Goal: Transaction & Acquisition: Book appointment/travel/reservation

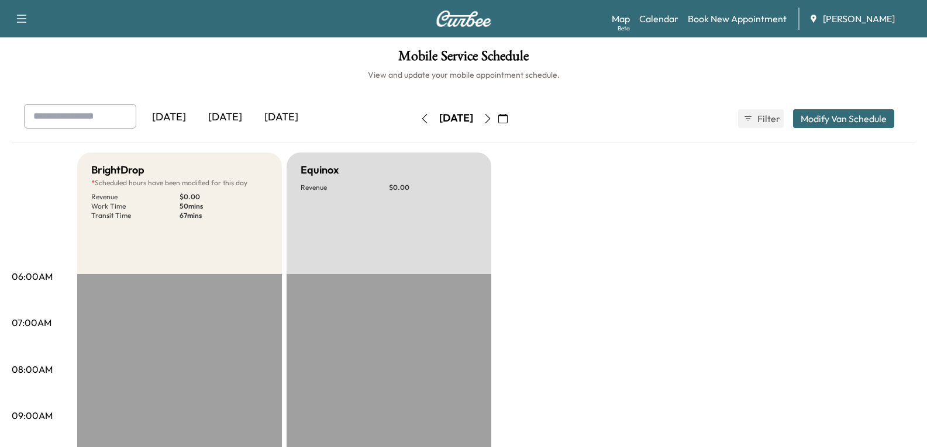
scroll to position [292, 0]
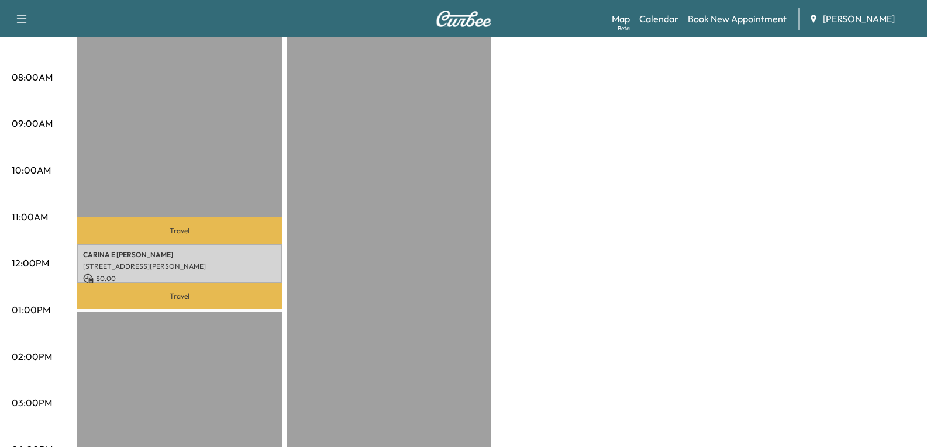
click at [738, 18] on link "Book New Appointment" at bounding box center [737, 19] width 99 height 14
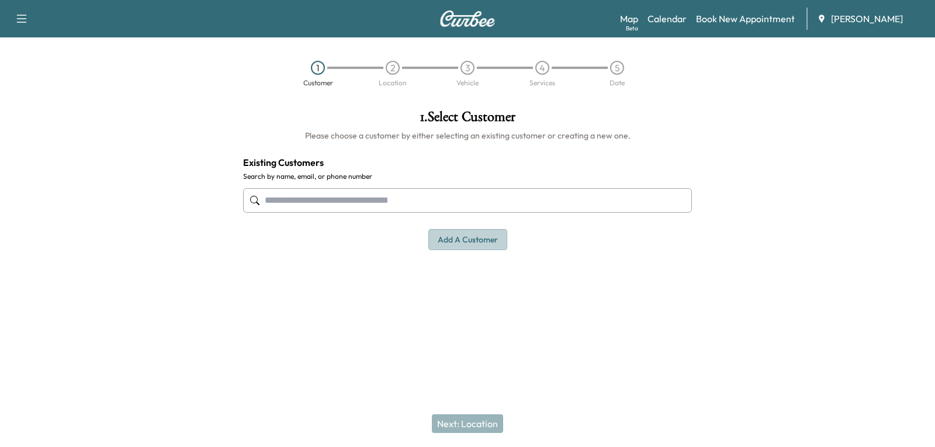
click at [461, 248] on button "Add a customer" at bounding box center [468, 240] width 79 height 22
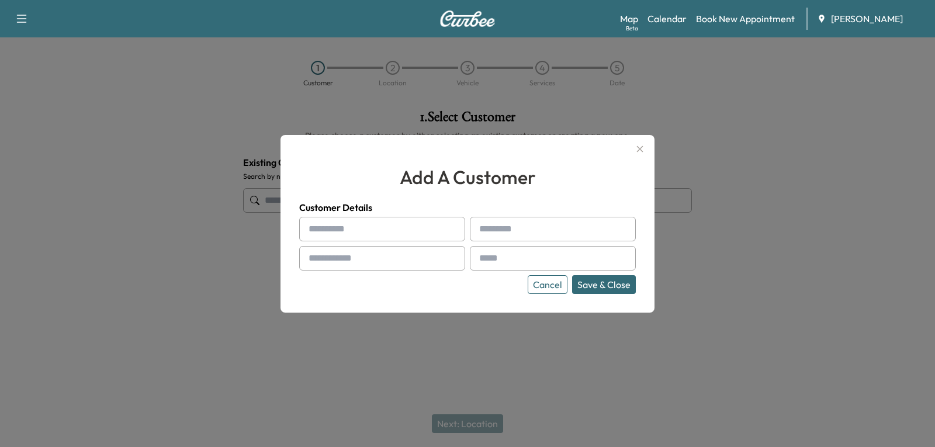
drag, startPoint x: 394, startPoint y: 233, endPoint x: 385, endPoint y: 232, distance: 9.4
click at [393, 233] on input "text" at bounding box center [382, 229] width 166 height 25
type input "*"
type input "*****"
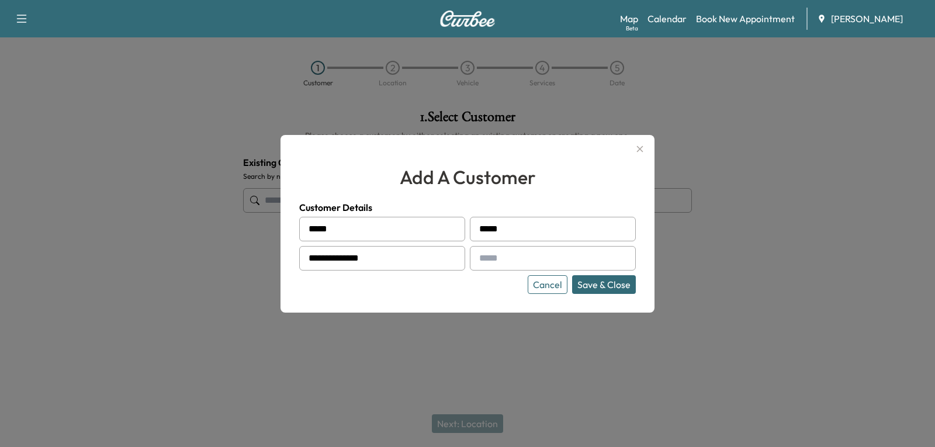
type input "**********"
click at [504, 264] on input "text" at bounding box center [553, 258] width 166 height 25
type input "**********"
click at [611, 285] on button "Save & Close" at bounding box center [604, 284] width 64 height 19
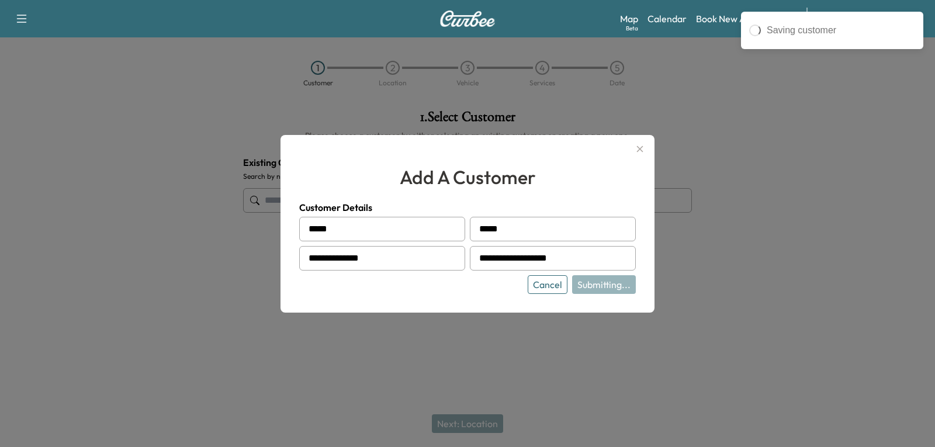
type input "**********"
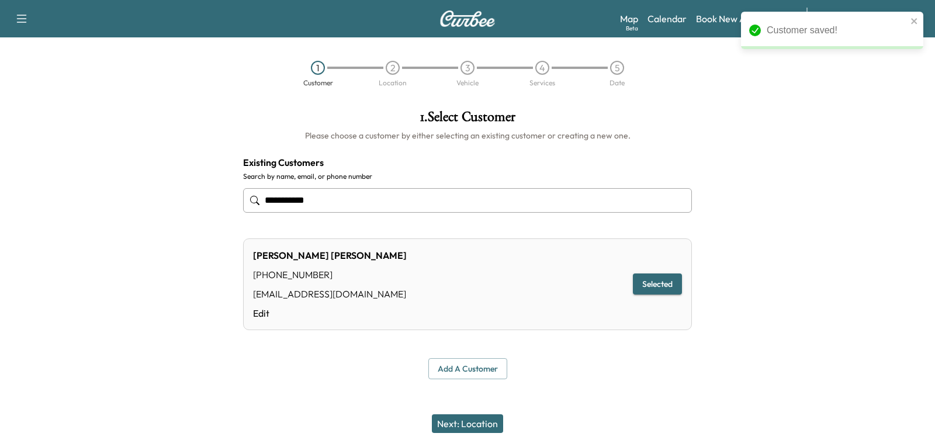
click at [658, 285] on button "Selected" at bounding box center [657, 285] width 49 height 22
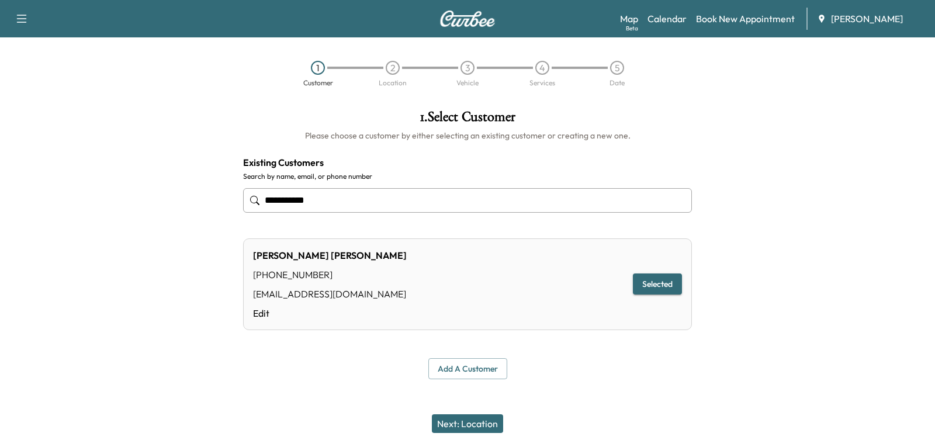
click at [471, 426] on button "Next: Location" at bounding box center [467, 424] width 71 height 19
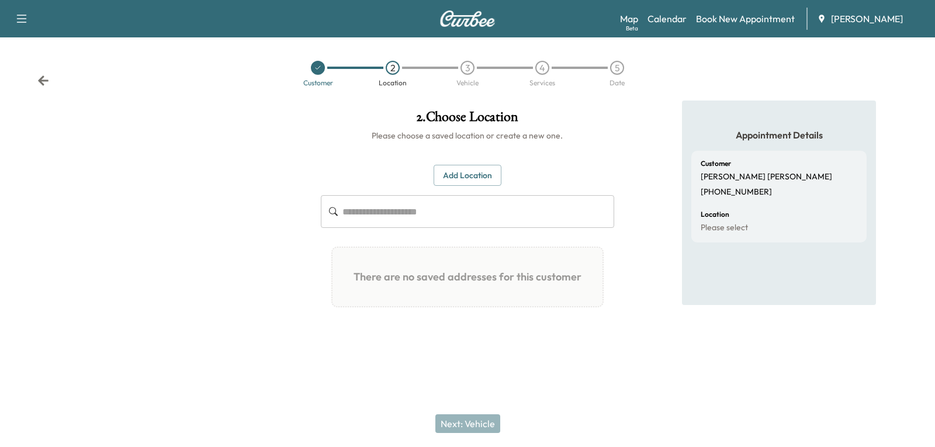
click at [458, 177] on button "Add Location" at bounding box center [468, 176] width 68 height 22
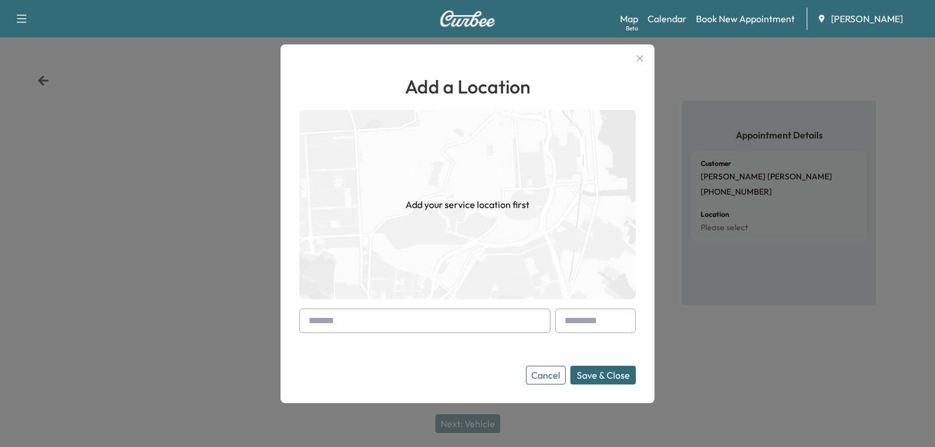
click at [337, 316] on input "text" at bounding box center [424, 321] width 251 height 25
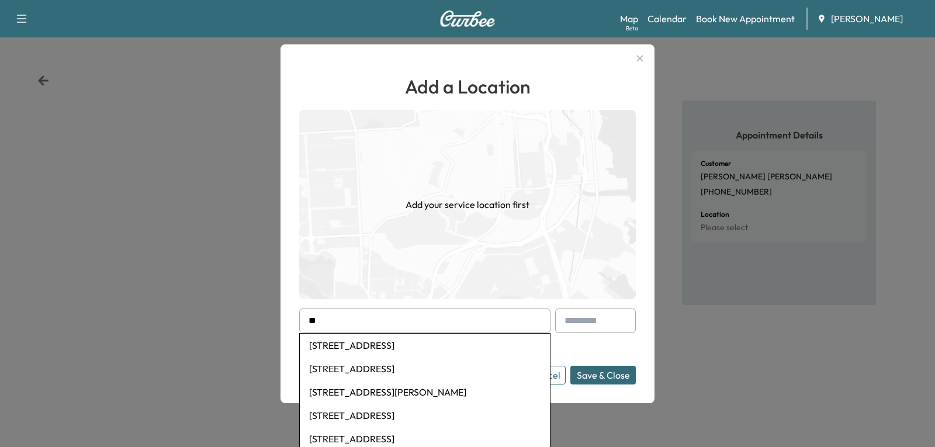
type input "*"
click at [355, 346] on li "[STREET_ADDRESS]" at bounding box center [425, 345] width 250 height 23
type input "**********"
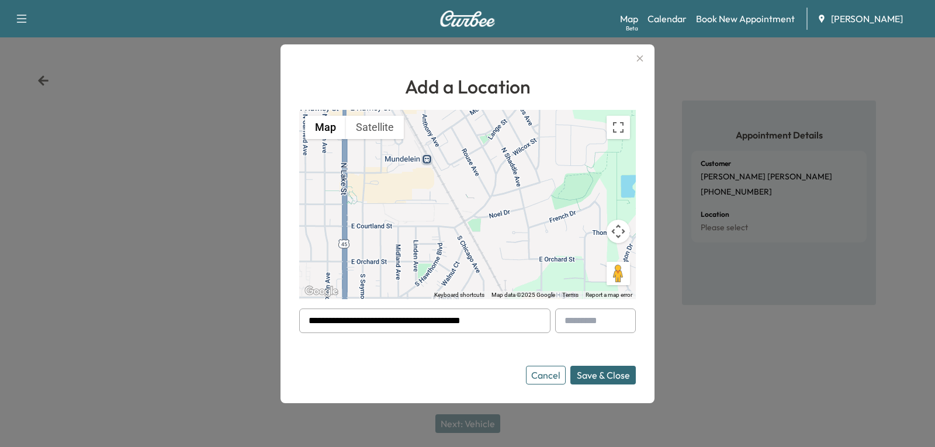
click at [594, 380] on button "Save & Close" at bounding box center [603, 375] width 65 height 19
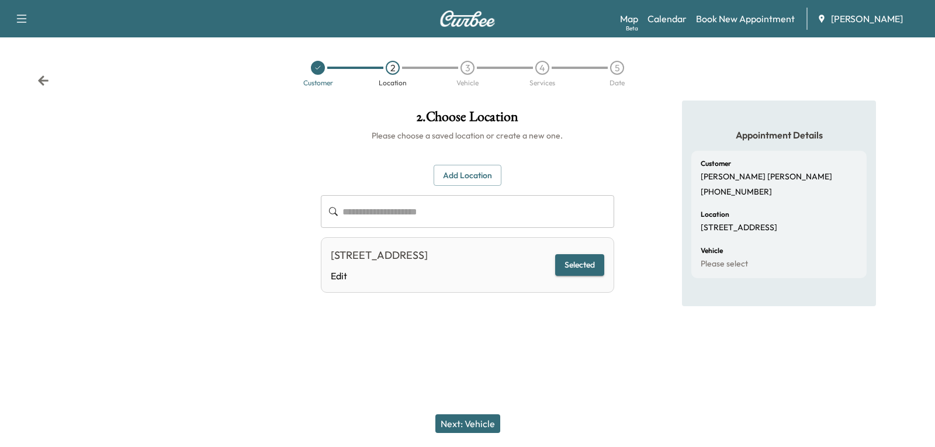
click at [482, 425] on button "Next: Vehicle" at bounding box center [468, 424] width 65 height 19
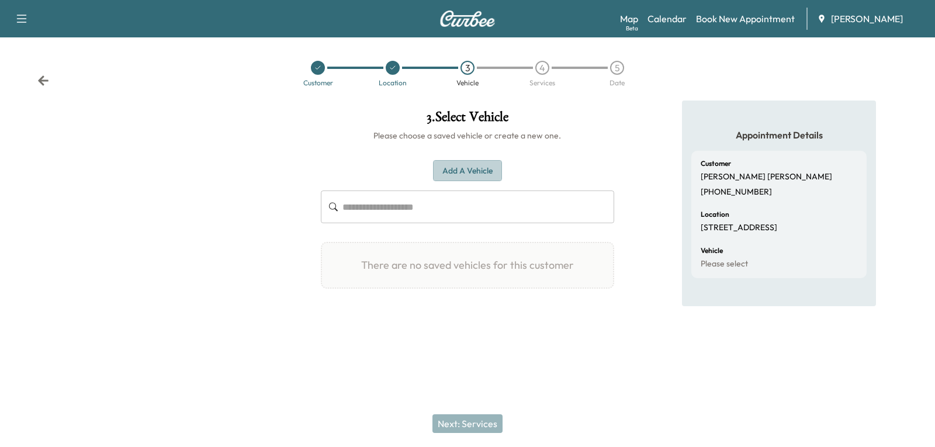
click at [496, 168] on button "Add a Vehicle" at bounding box center [467, 171] width 69 height 22
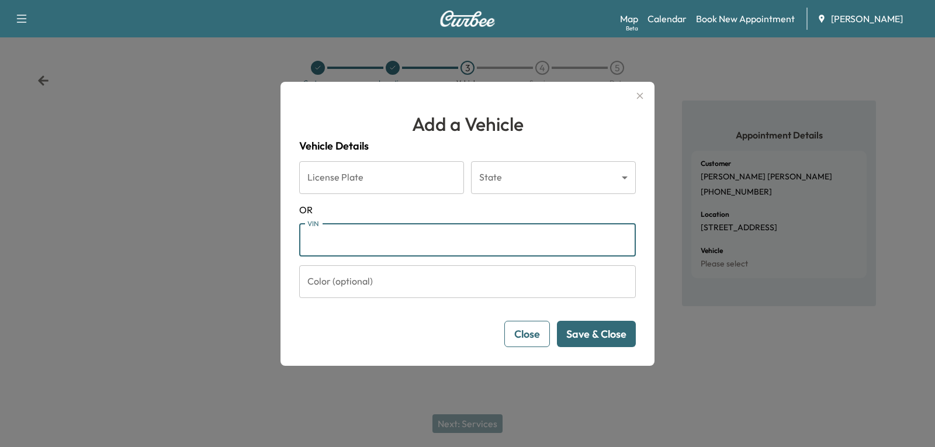
click at [369, 239] on input "VIN" at bounding box center [467, 240] width 337 height 33
paste input "**********"
type input "**********"
click at [583, 330] on button "Save & Close" at bounding box center [596, 334] width 79 height 26
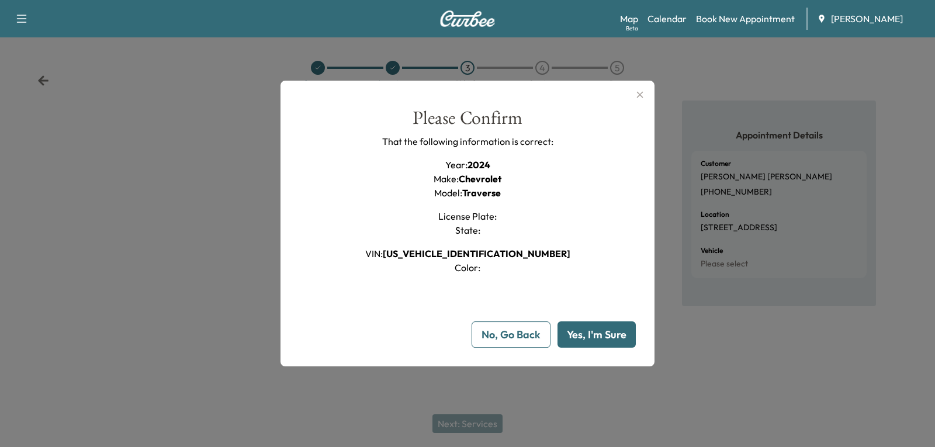
click at [584, 336] on button "Yes, I'm Sure" at bounding box center [597, 335] width 78 height 26
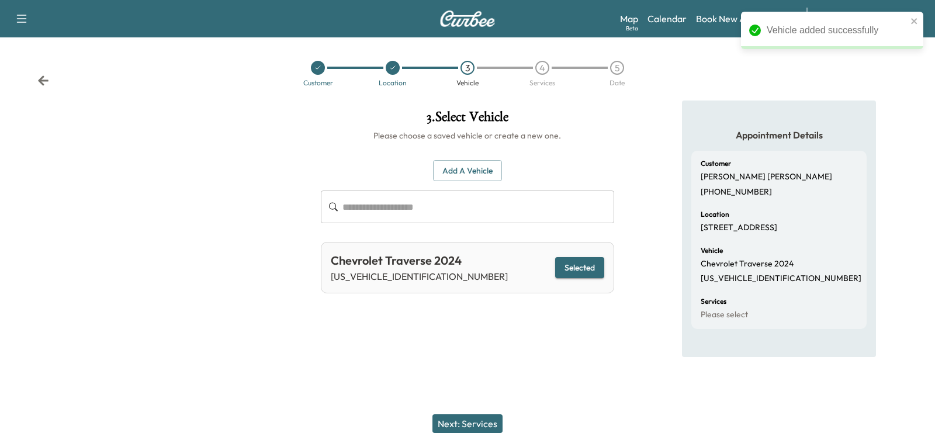
click at [476, 424] on button "Next: Services" at bounding box center [468, 424] width 70 height 19
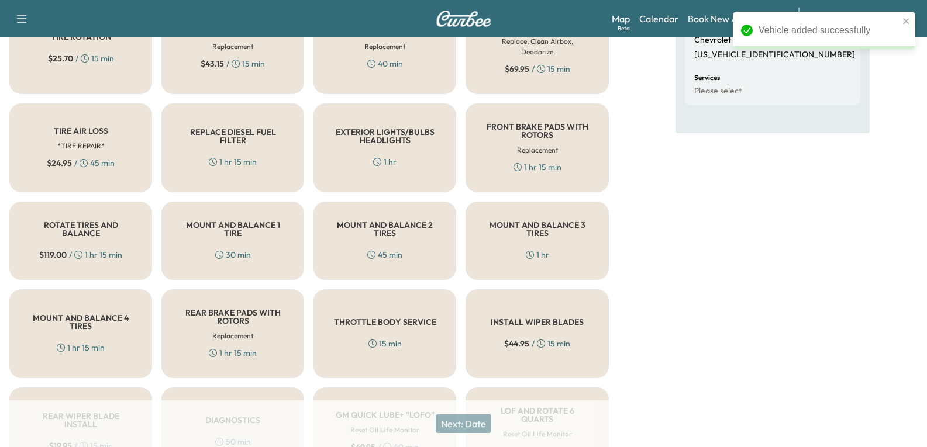
scroll to position [292, 0]
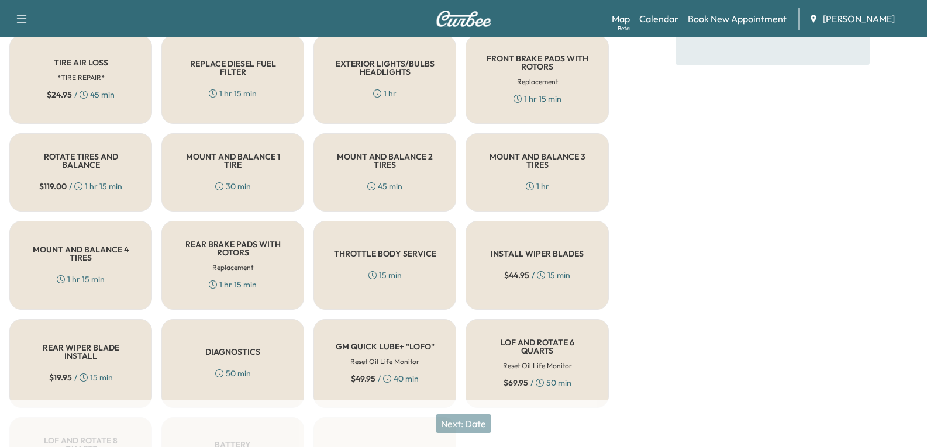
click at [547, 361] on h6 "Reset Oil Life Monitor" at bounding box center [537, 366] width 69 height 11
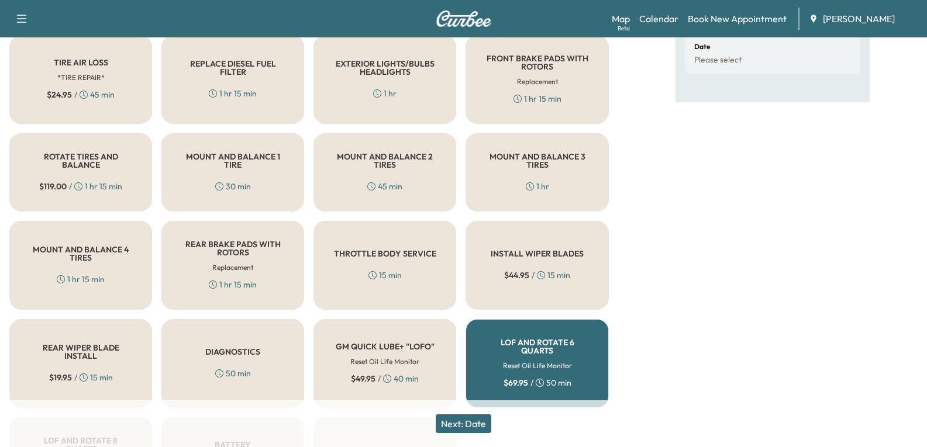
click at [467, 430] on button "Next: Date" at bounding box center [464, 424] width 56 height 19
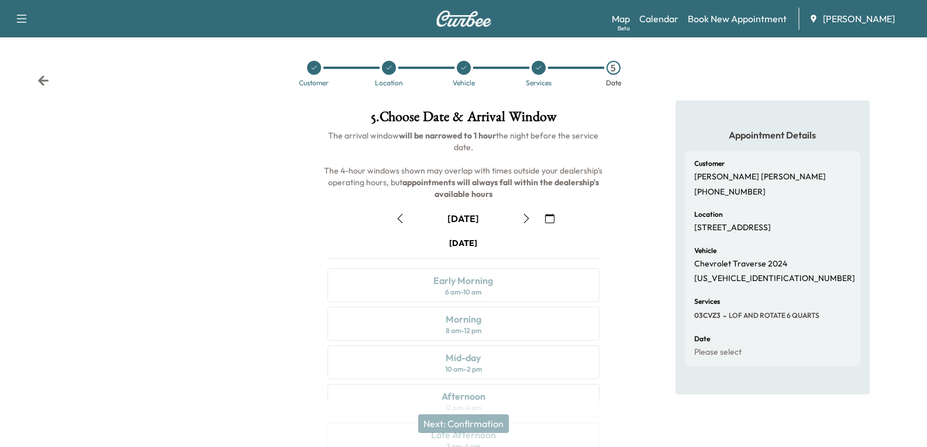
click at [544, 219] on button "button" at bounding box center [550, 218] width 20 height 19
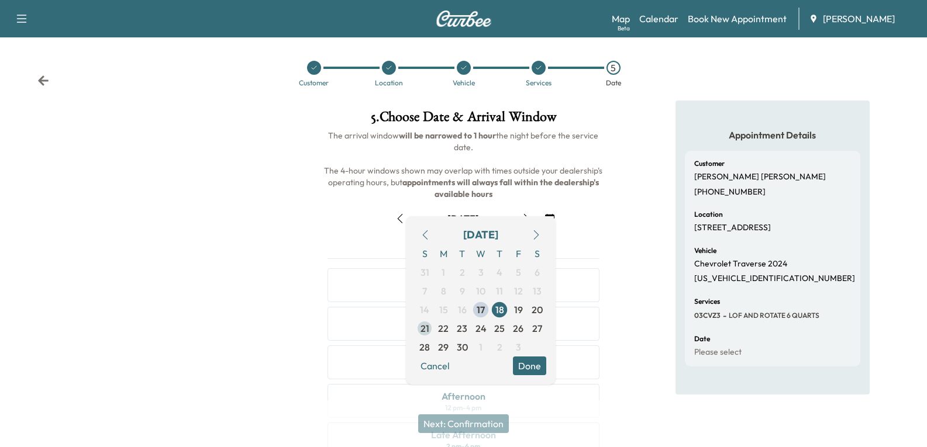
click at [439, 329] on span "22" at bounding box center [443, 329] width 11 height 14
click at [524, 370] on button "Done" at bounding box center [529, 366] width 33 height 19
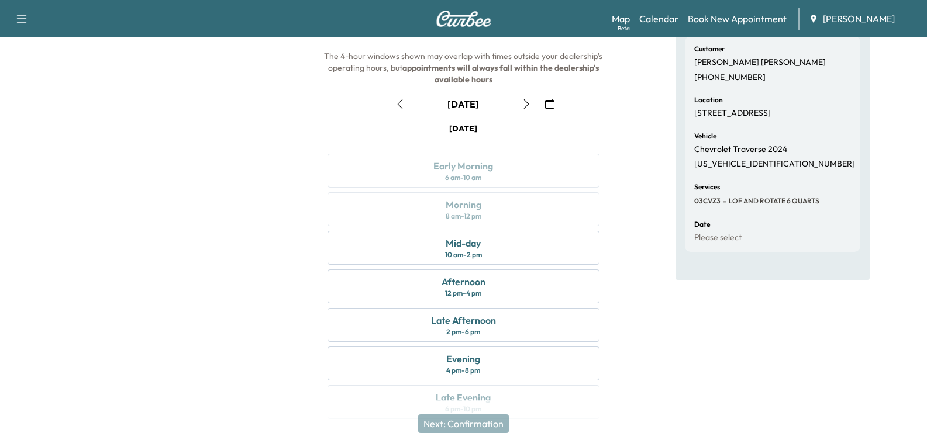
scroll to position [117, 0]
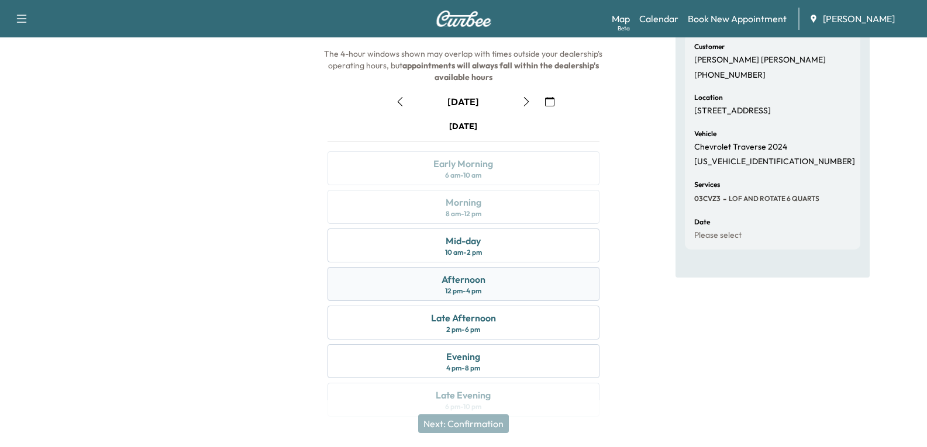
click at [477, 288] on div "12 pm - 4 pm" at bounding box center [463, 290] width 36 height 9
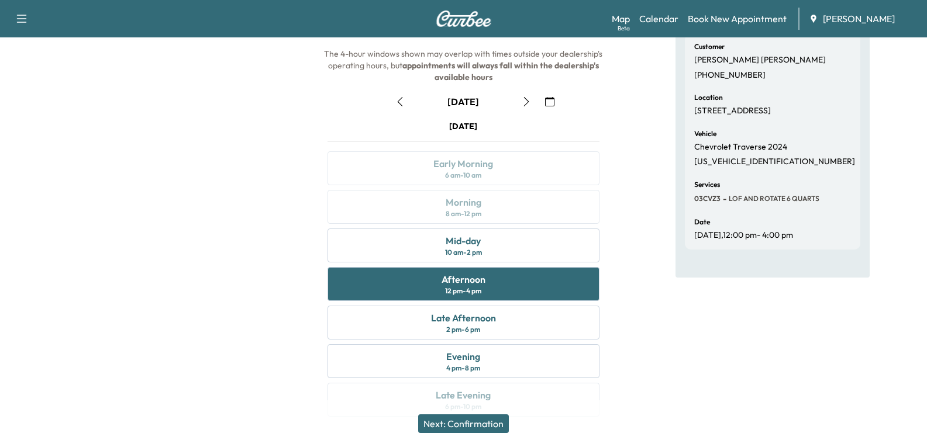
click at [498, 426] on button "Next: Confirmation" at bounding box center [463, 424] width 91 height 19
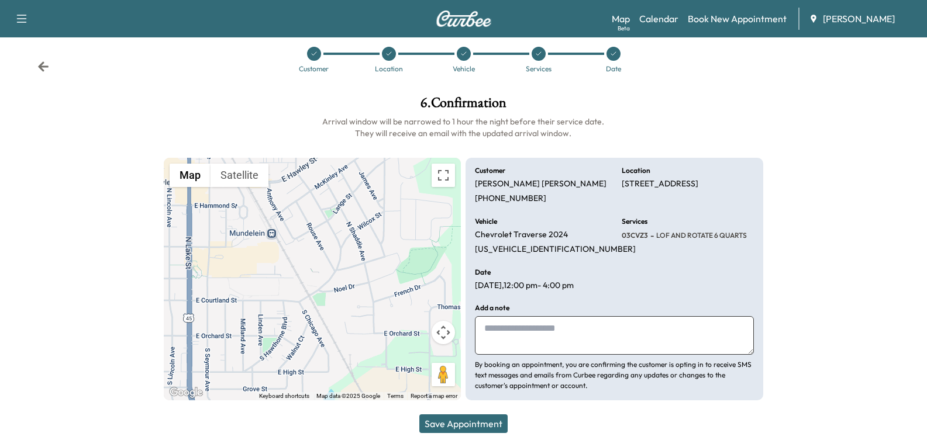
click at [512, 335] on textarea at bounding box center [614, 335] width 278 height 39
click at [536, 342] on textarea "**********" at bounding box center [614, 335] width 278 height 39
paste textarea "**********"
type textarea "**********"
click at [481, 427] on button "Save Appointment" at bounding box center [463, 424] width 88 height 19
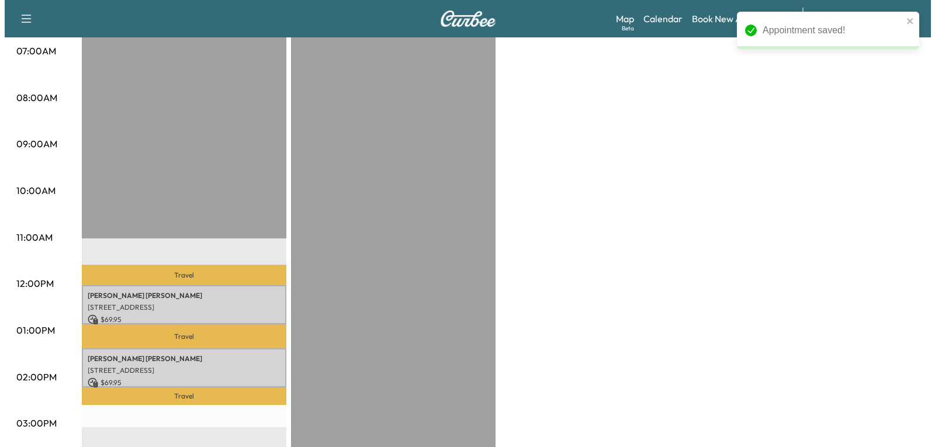
scroll to position [292, 0]
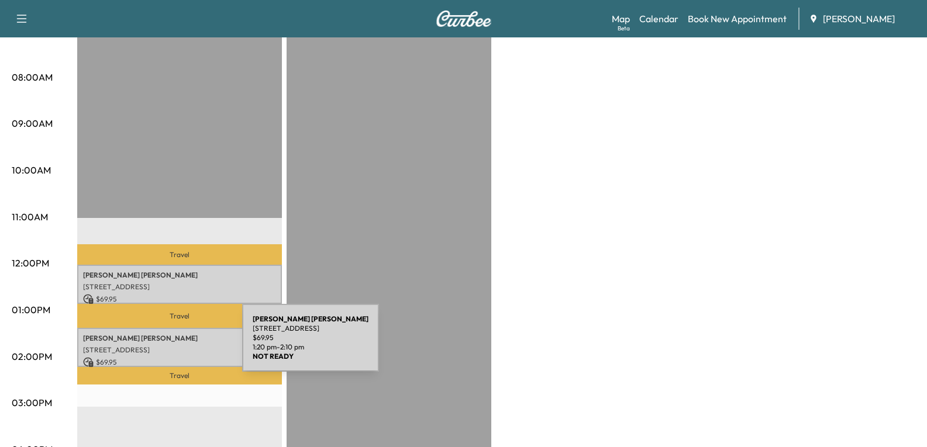
click at [154, 346] on p "[STREET_ADDRESS]" at bounding box center [179, 350] width 193 height 9
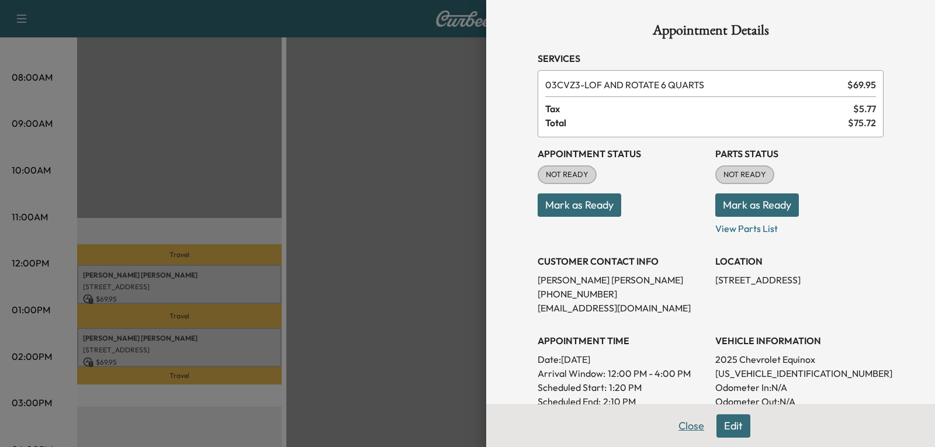
click at [683, 426] on button "Close" at bounding box center [691, 426] width 41 height 23
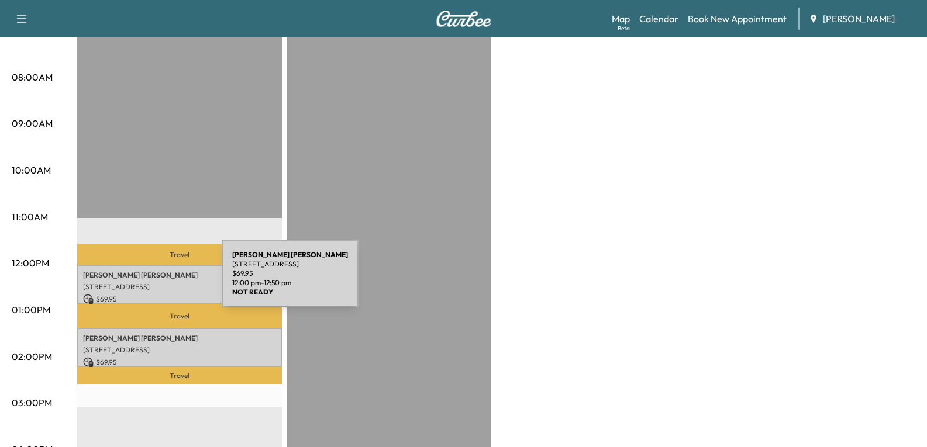
click at [134, 282] on p "[STREET_ADDRESS]" at bounding box center [179, 286] width 193 height 9
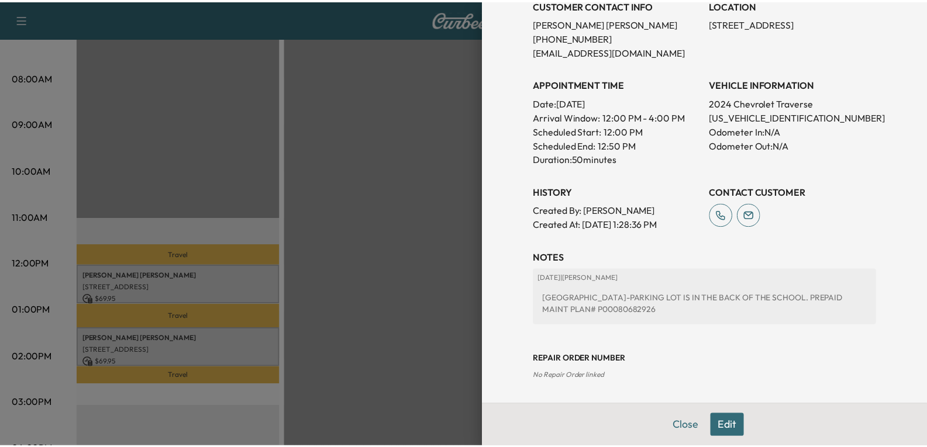
scroll to position [0, 0]
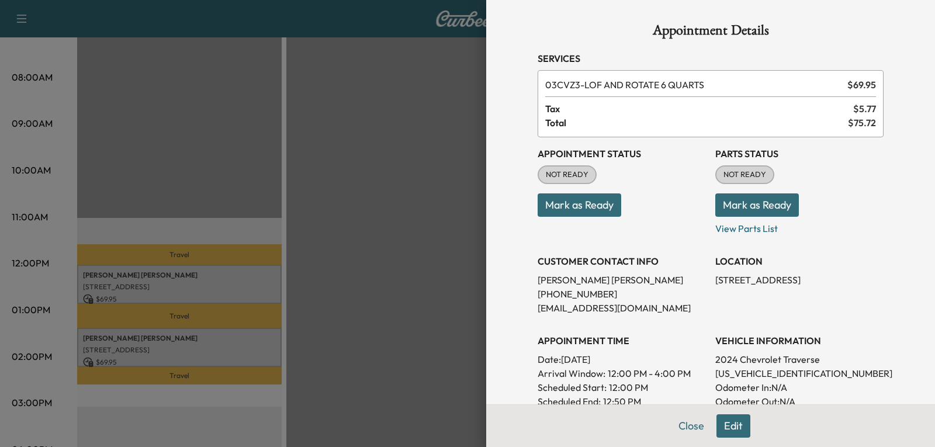
click at [677, 428] on div "Appointment Details Services 03CVZ3 - LOF AND ROTATE 6 QUARTS $ 69.95 Tax $ 5.7…" at bounding box center [711, 330] width 374 height 661
click at [681, 427] on button "Close" at bounding box center [691, 426] width 41 height 23
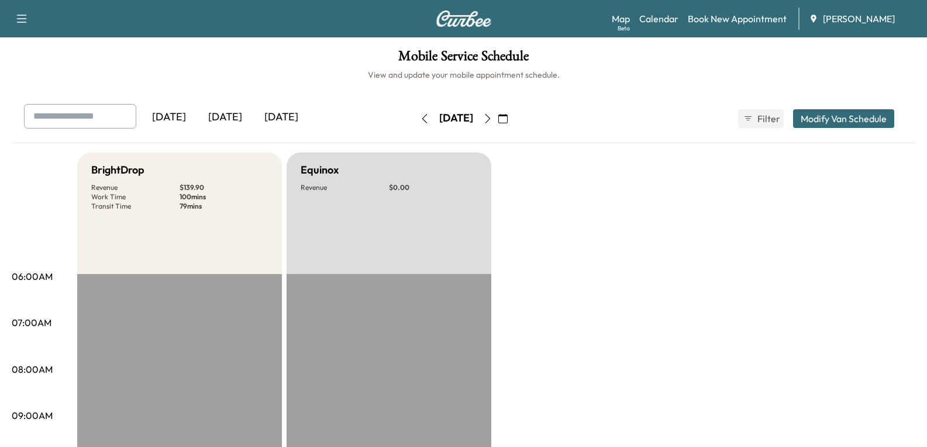
click at [282, 117] on div "[DATE]" at bounding box center [281, 117] width 56 height 27
click at [490, 118] on icon "button" at bounding box center [487, 118] width 5 height 9
click at [492, 118] on icon "button" at bounding box center [487, 118] width 9 height 9
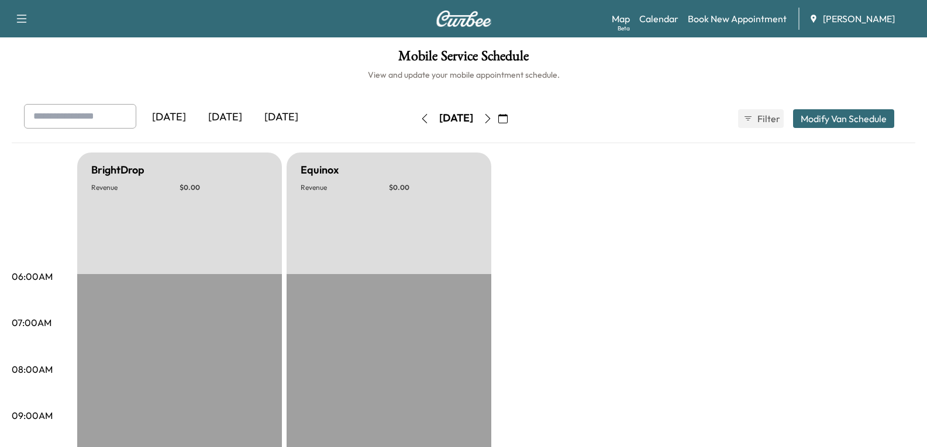
click at [492, 118] on icon "button" at bounding box center [487, 118] width 9 height 9
click at [492, 117] on icon "button" at bounding box center [487, 118] width 9 height 9
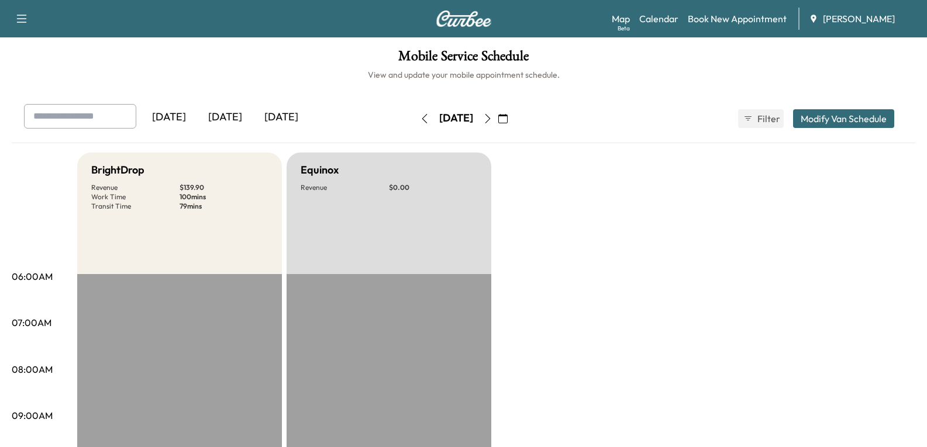
click at [492, 119] on icon "button" at bounding box center [487, 118] width 9 height 9
